Goal: Task Accomplishment & Management: Use online tool/utility

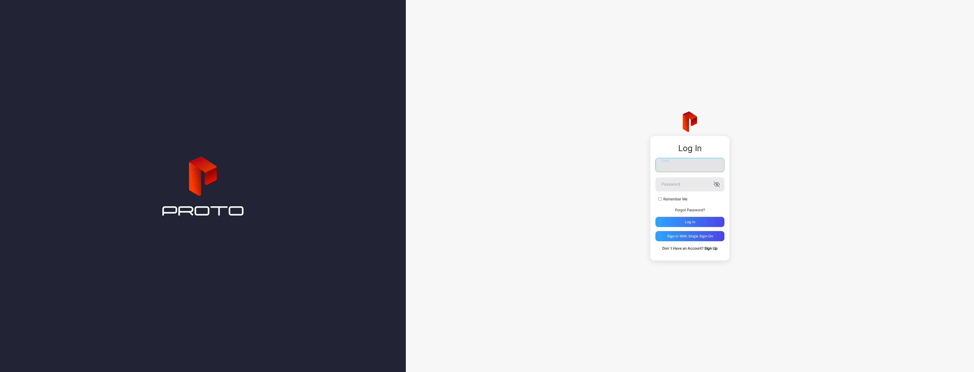
click at [667, 168] on input "Email" at bounding box center [689, 165] width 69 height 14
type input "**********"
click at [655, 217] on button "Log in" at bounding box center [689, 222] width 69 height 10
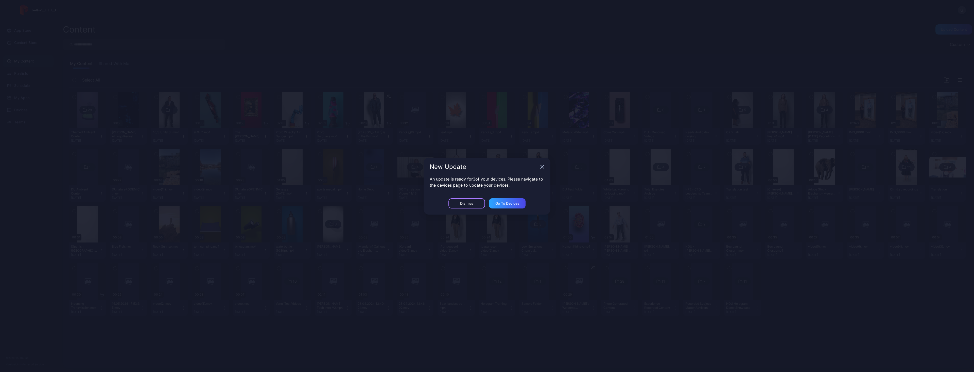
click at [471, 204] on div "Dismiss" at bounding box center [466, 203] width 13 height 4
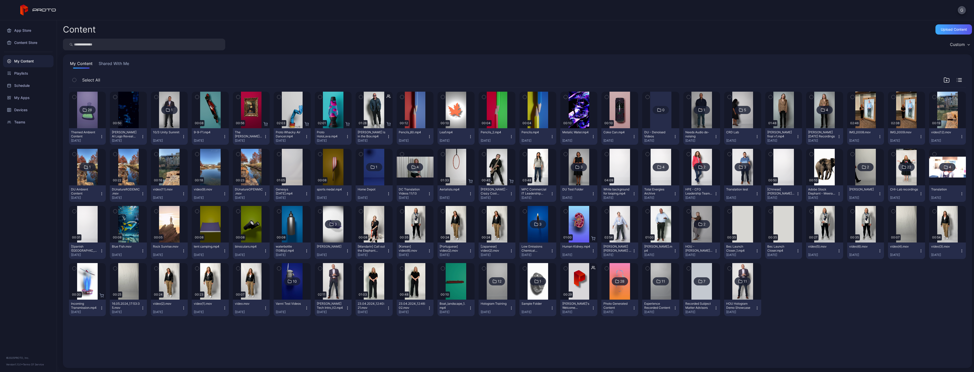
click at [953, 34] on div "Content Upload Content Custom My Content Shared With Me Select All 28 Themed Am…" at bounding box center [515, 195] width 917 height 351
click at [953, 32] on div "Upload Content" at bounding box center [953, 29] width 37 height 10
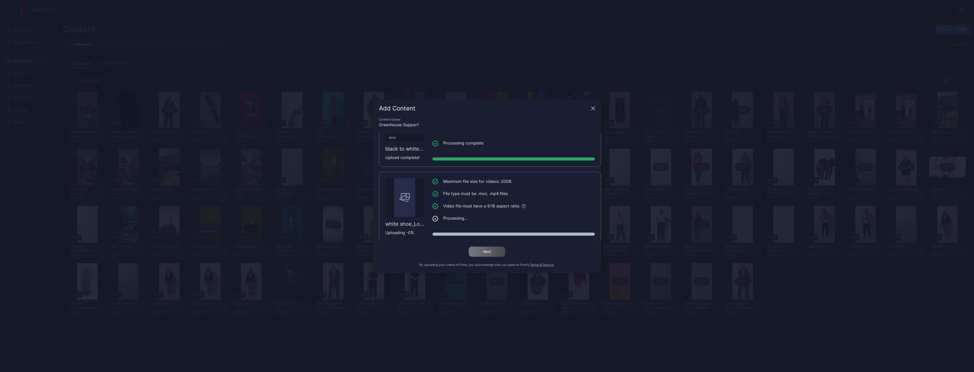
scroll to position [113, 0]
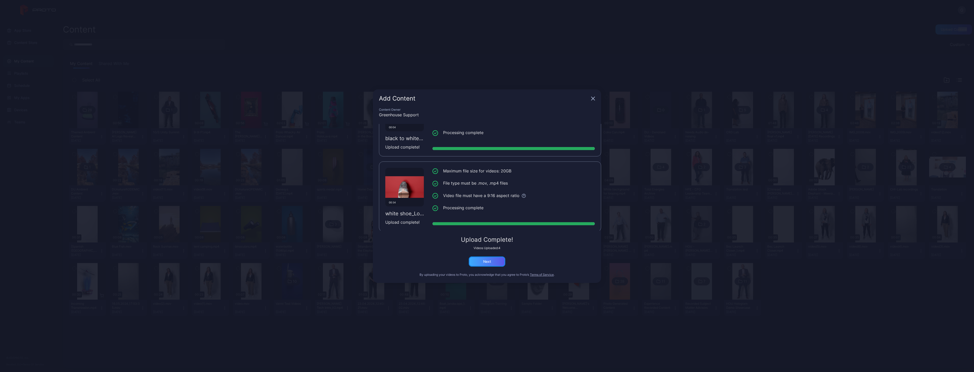
click at [495, 261] on div "Next" at bounding box center [487, 261] width 37 height 10
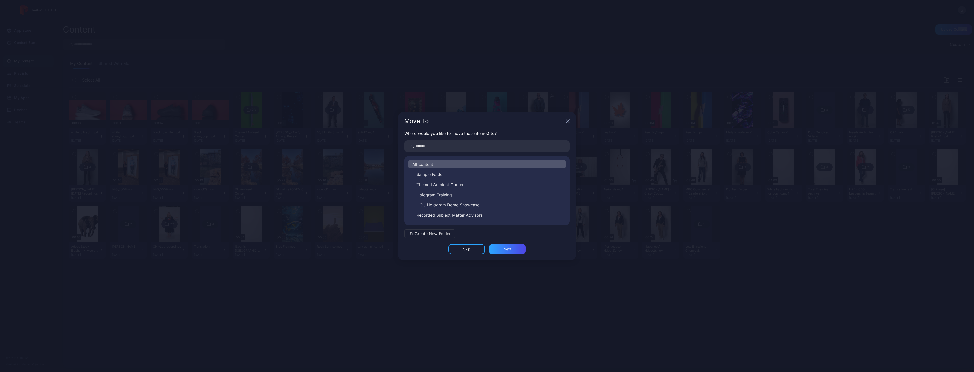
click at [434, 232] on span "Create New Folder" at bounding box center [433, 233] width 36 height 6
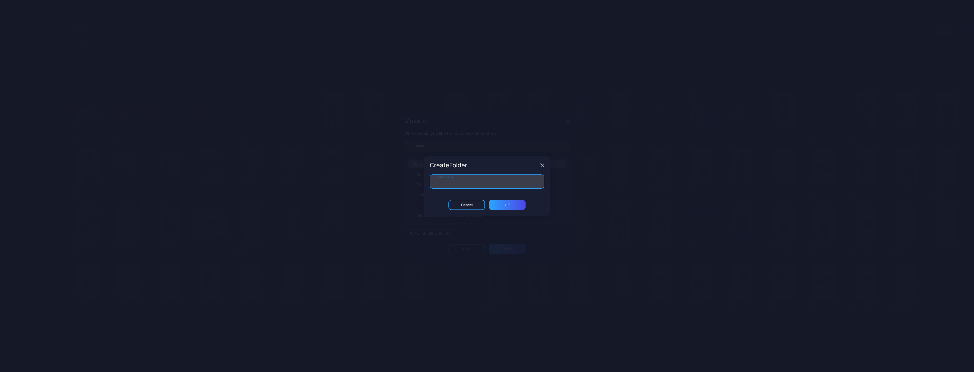
click at [443, 182] on input "Folder Name" at bounding box center [487, 181] width 115 height 14
type input "**********"
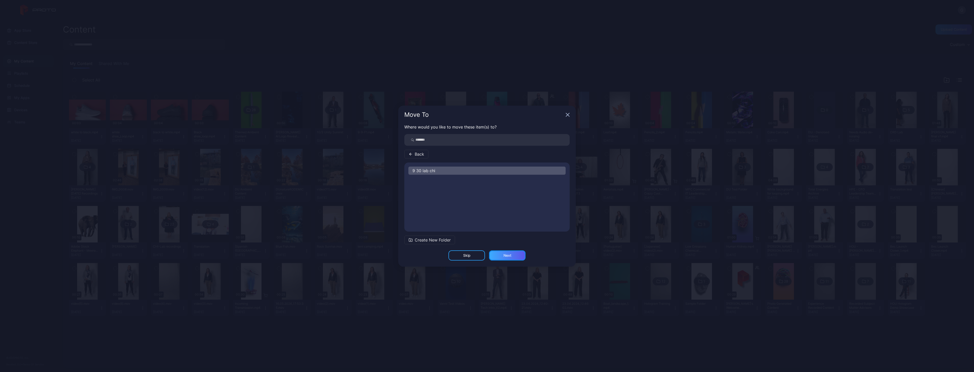
click at [498, 253] on div "Next" at bounding box center [507, 255] width 37 height 10
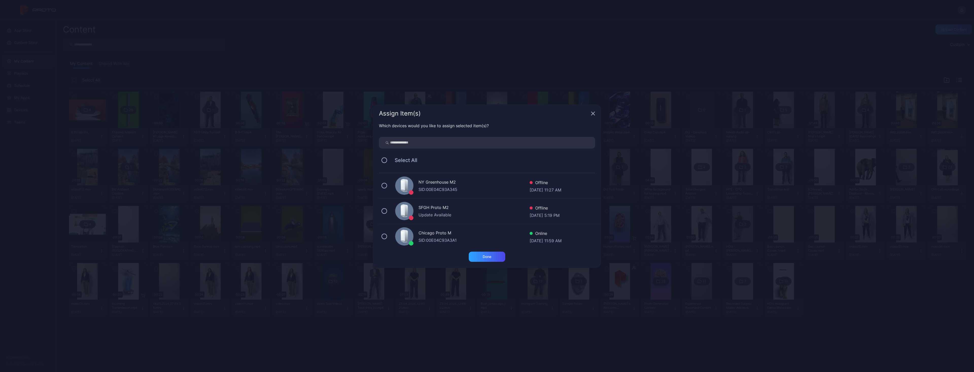
scroll to position [51, 0]
click at [458, 207] on div "Chicago Proto M" at bounding box center [473, 207] width 111 height 7
click at [495, 257] on div "Done" at bounding box center [487, 256] width 37 height 10
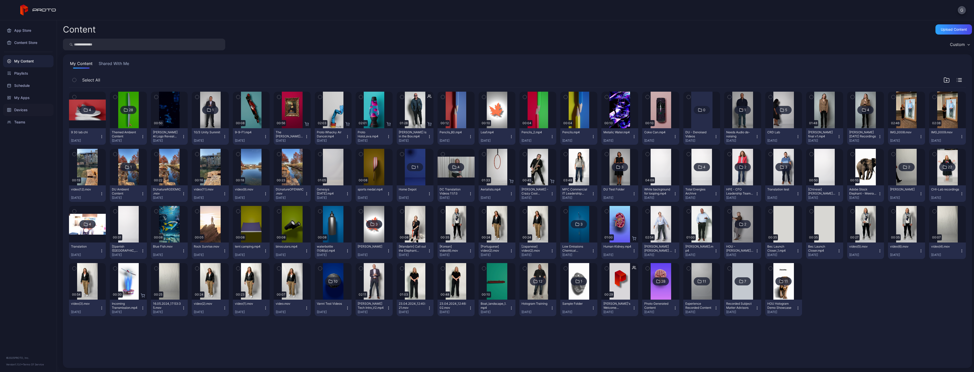
click at [41, 106] on div "Devices" at bounding box center [28, 110] width 50 height 12
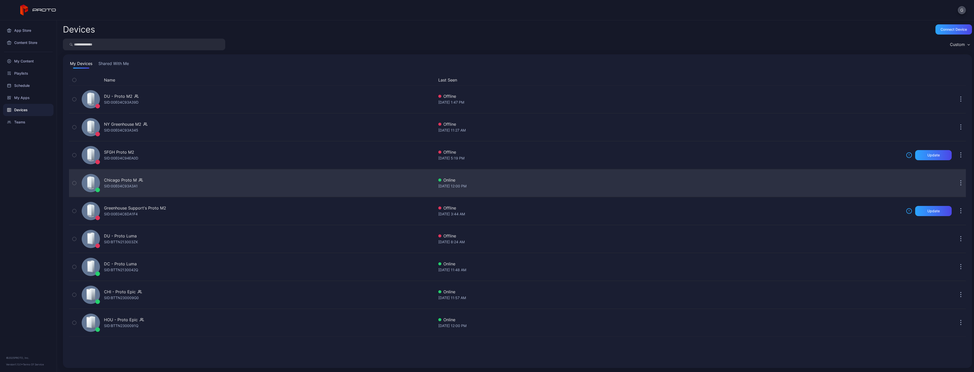
click at [144, 183] on div "Chicago Proto M SID: 00E04C93A3A1" at bounding box center [257, 182] width 355 height 25
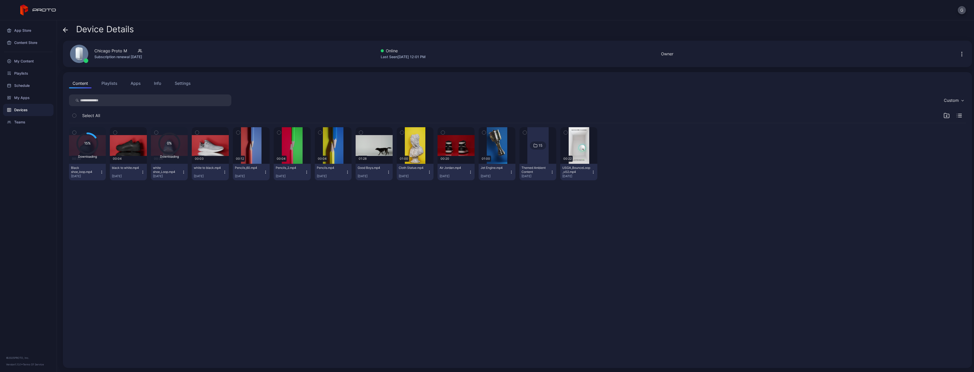
click at [105, 86] on button "Playlists" at bounding box center [109, 83] width 23 height 10
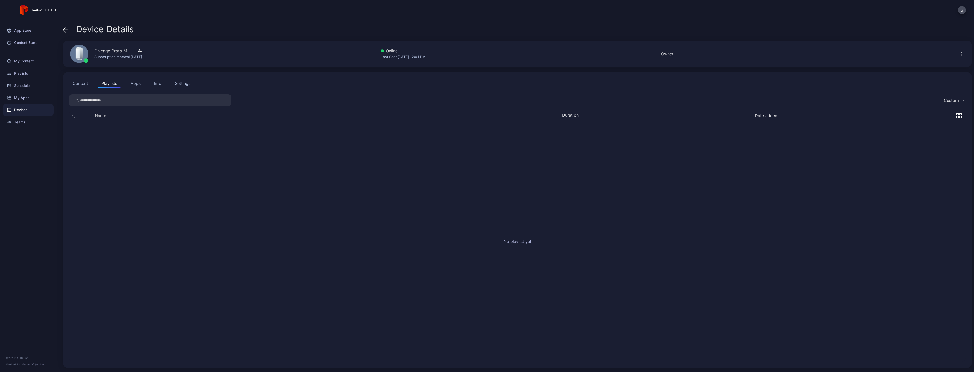
click at [71, 82] on button "Content" at bounding box center [80, 83] width 23 height 10
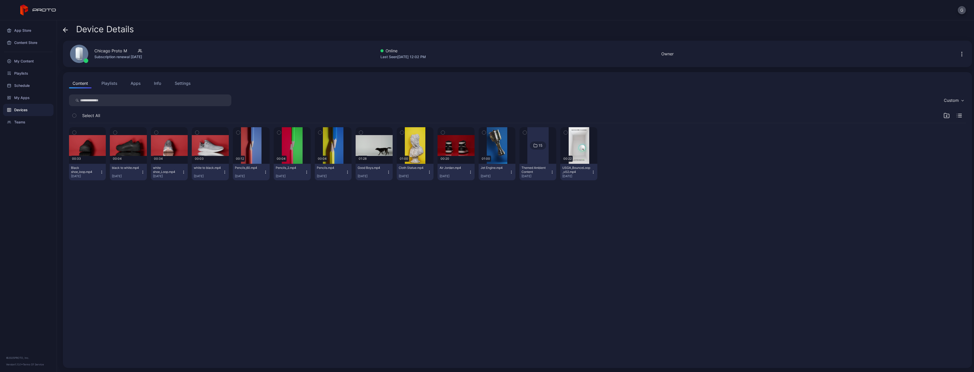
click at [117, 83] on button "Playlists" at bounding box center [109, 83] width 23 height 10
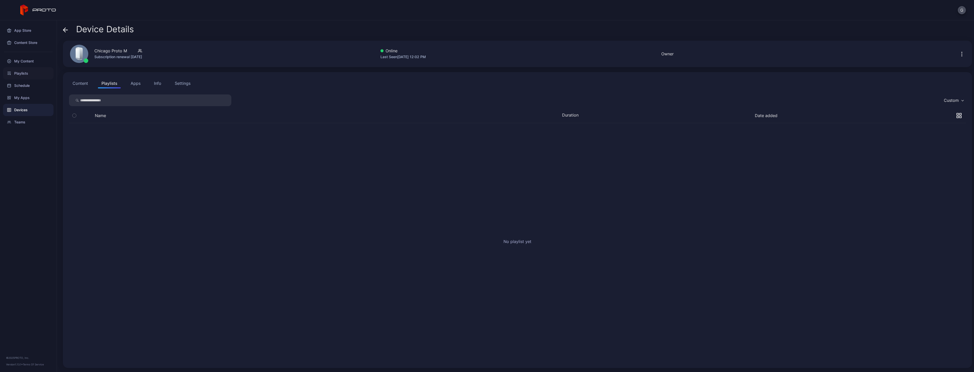
click at [26, 68] on div "Playlists" at bounding box center [28, 73] width 50 height 12
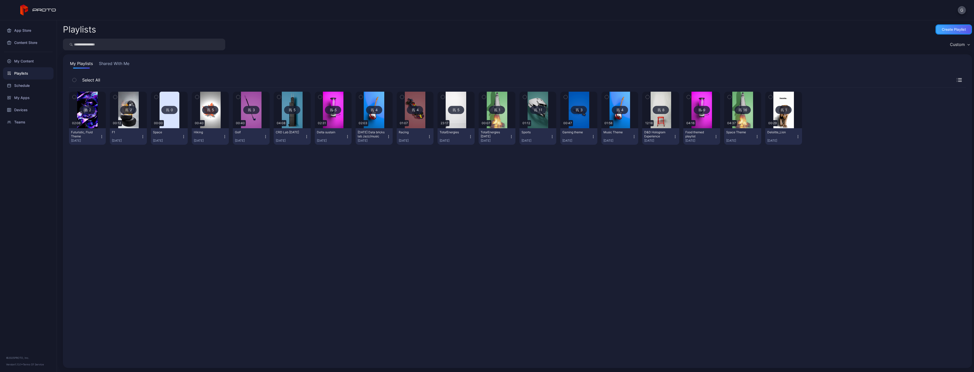
click at [942, 30] on div "Create Playlist" at bounding box center [954, 29] width 24 height 4
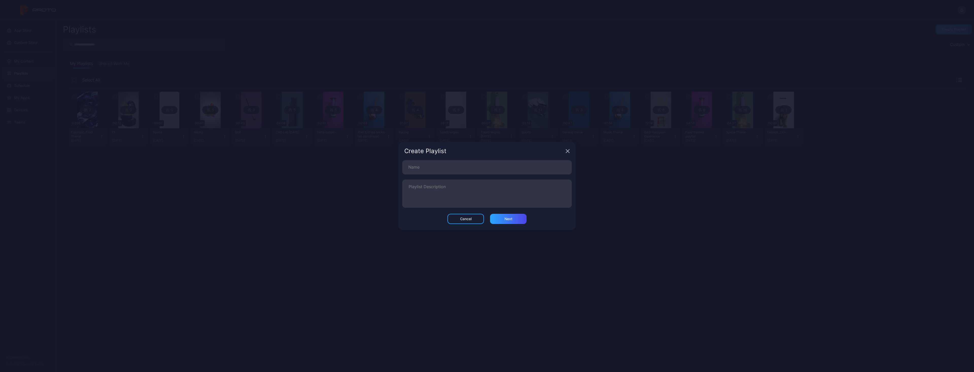
click at [935, 24] on button "Create Playlist" at bounding box center [953, 29] width 37 height 10
click at [504, 163] on input "Name" at bounding box center [486, 167] width 169 height 14
type input "**********"
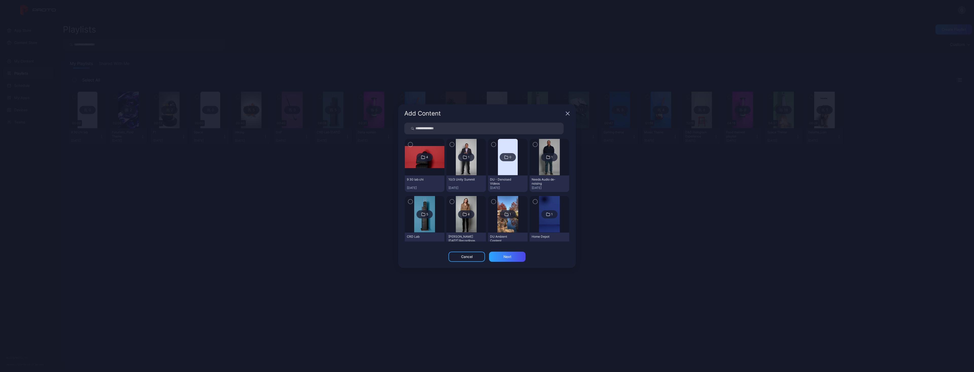
click at [417, 166] on img at bounding box center [425, 157] width 40 height 22
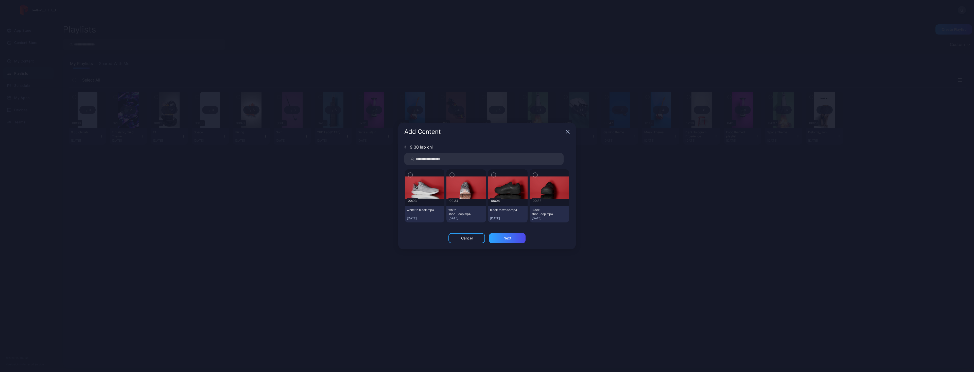
click at [495, 175] on icon "button" at bounding box center [494, 175] width 4 height 6
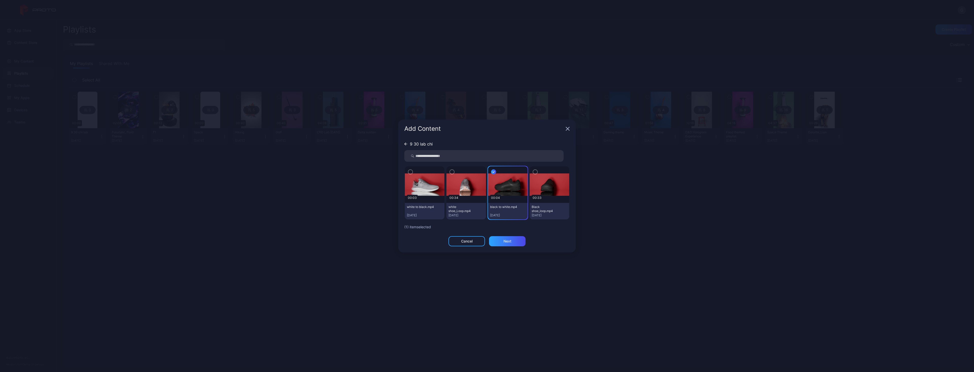
click at [495, 175] on img at bounding box center [508, 184] width 40 height 22
click at [530, 171] on div at bounding box center [550, 184] width 40 height 37
click at [538, 172] on div at bounding box center [550, 184] width 40 height 37
click at [535, 171] on icon "button" at bounding box center [535, 172] width 4 height 6
click at [493, 173] on icon "button" at bounding box center [493, 172] width 5 height 6
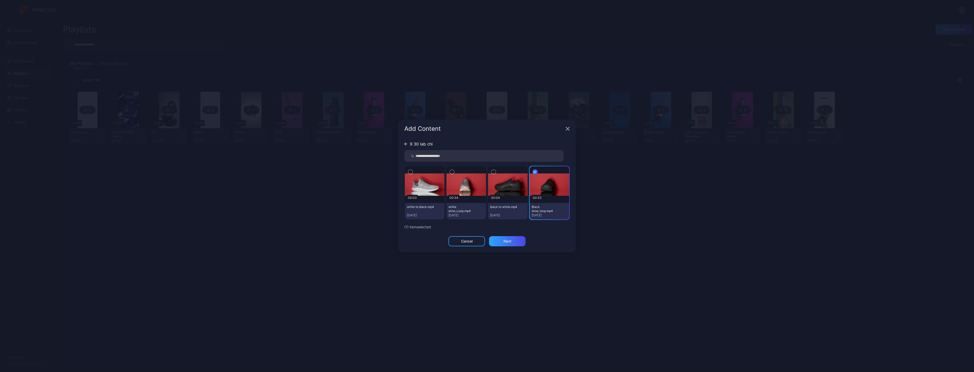
click at [492, 171] on icon "button" at bounding box center [494, 172] width 4 height 6
click at [451, 169] on icon "button" at bounding box center [452, 172] width 4 height 6
click at [408, 173] on img at bounding box center [425, 184] width 40 height 22
click at [411, 173] on icon "button" at bounding box center [410, 172] width 4 height 6
click at [518, 245] on div "Next" at bounding box center [507, 241] width 37 height 10
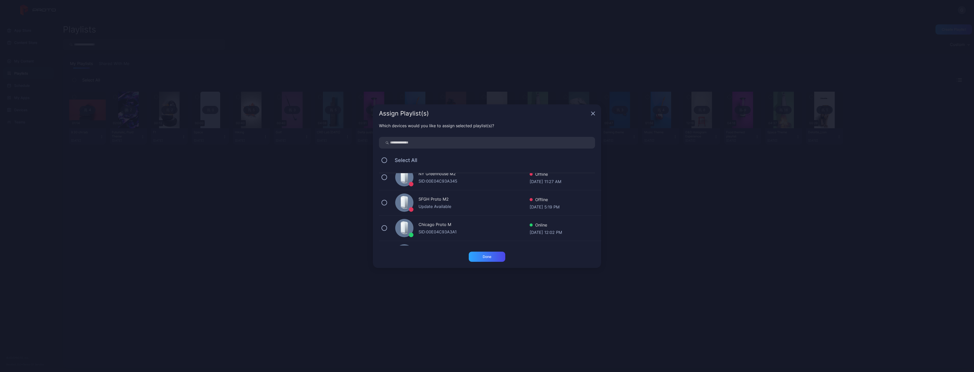
scroll to position [29, 0]
click at [450, 225] on div "Chicago Proto M SID: 00E04C93A3A1 Online [DATE] 12:02 PM" at bounding box center [490, 232] width 222 height 25
click at [482, 252] on div "Done" at bounding box center [487, 256] width 37 height 10
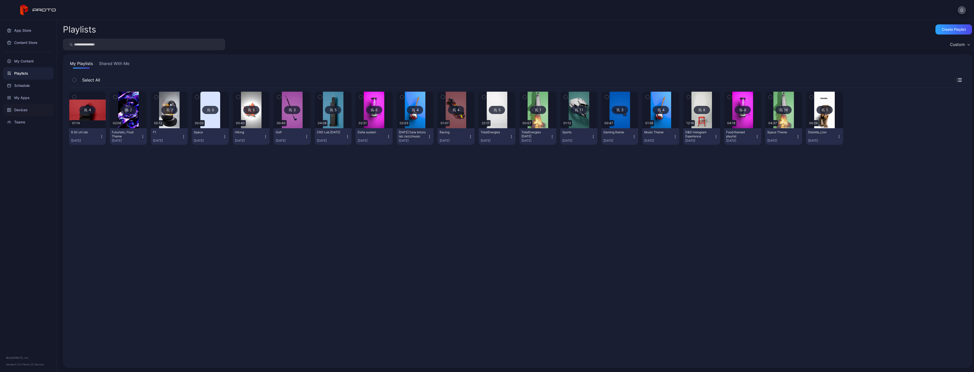
click at [23, 105] on div "Devices" at bounding box center [28, 110] width 50 height 12
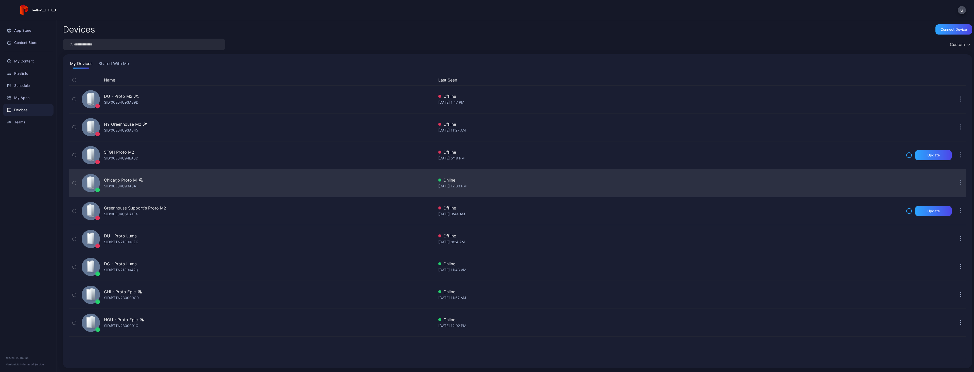
click at [122, 183] on div "Chicago Proto M" at bounding box center [120, 180] width 33 height 6
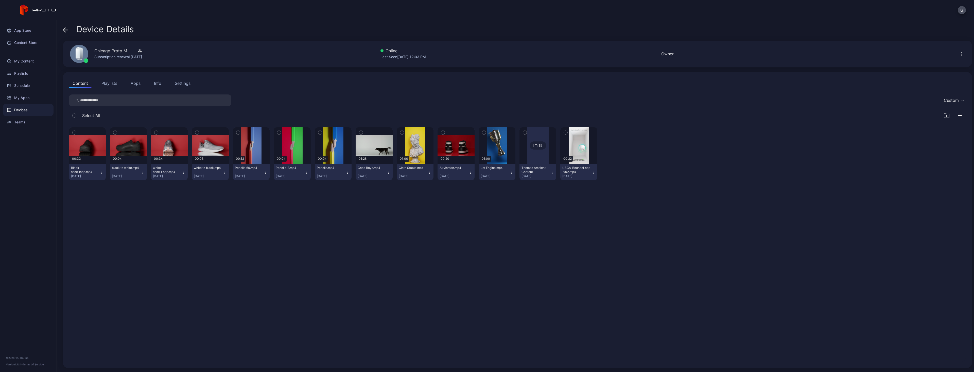
click at [139, 82] on button "Apps" at bounding box center [135, 83] width 17 height 10
